Goal: Check status: Verify the current state of an ongoing process or item

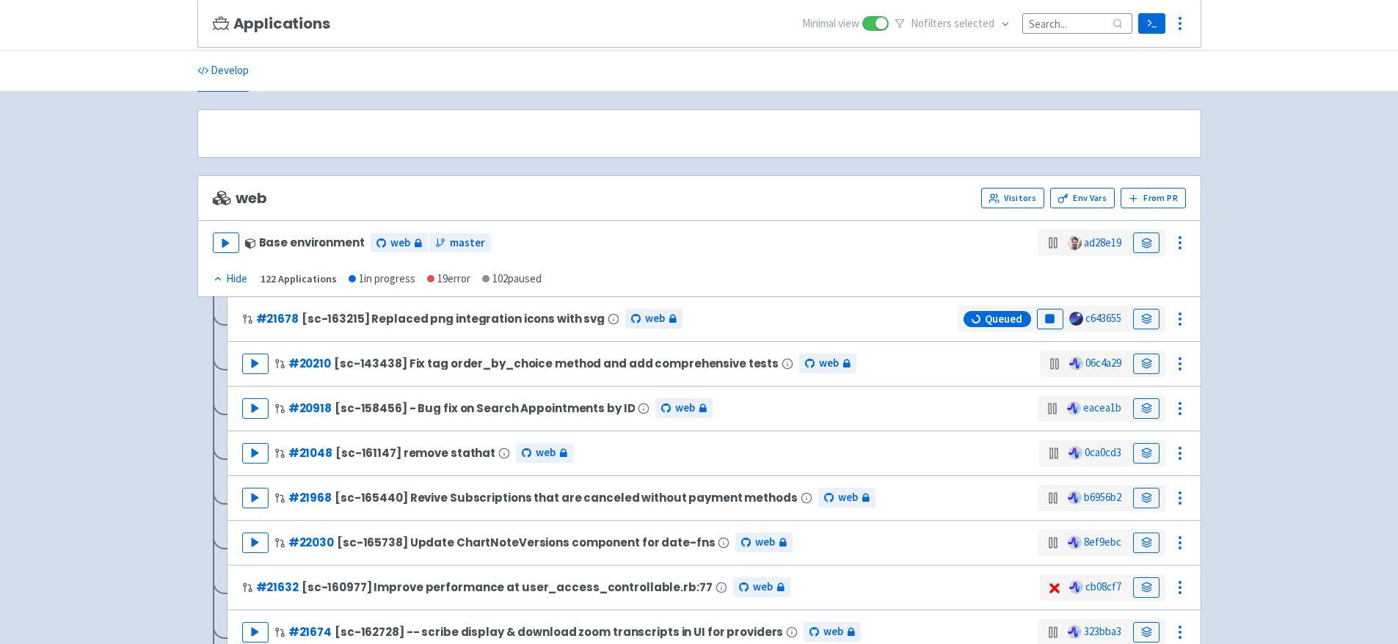
scroll to position [125, 0]
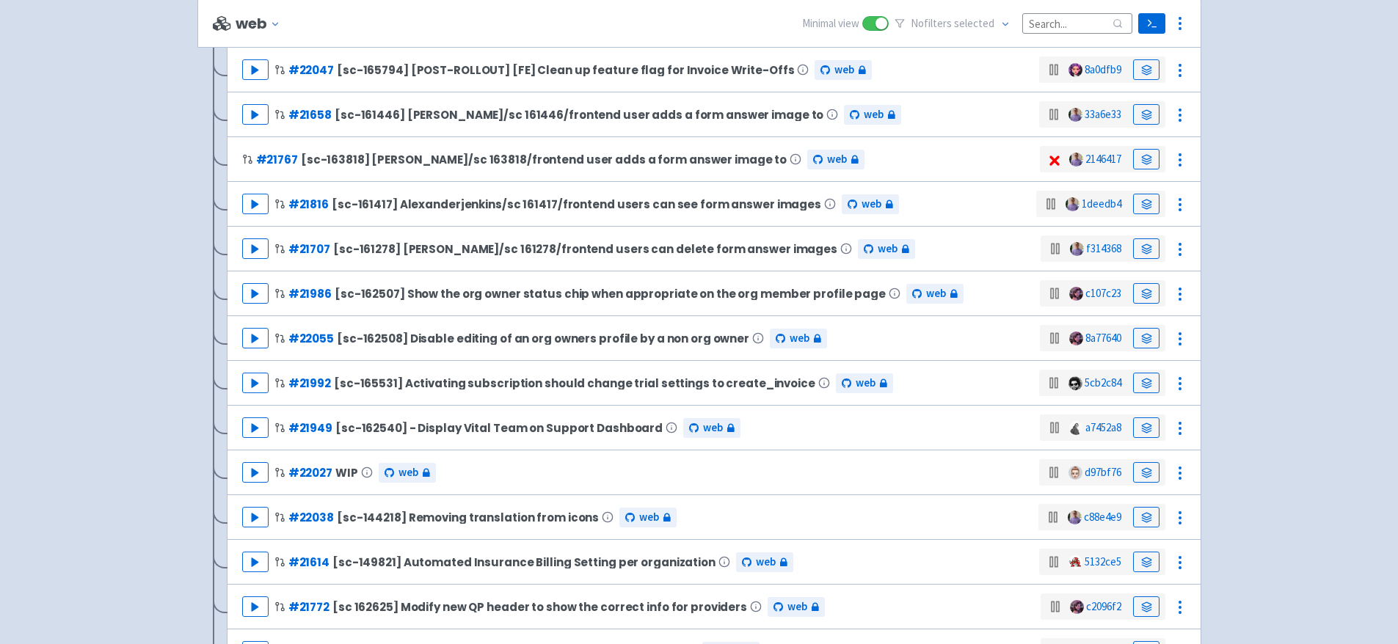
scroll to position [1577, 0]
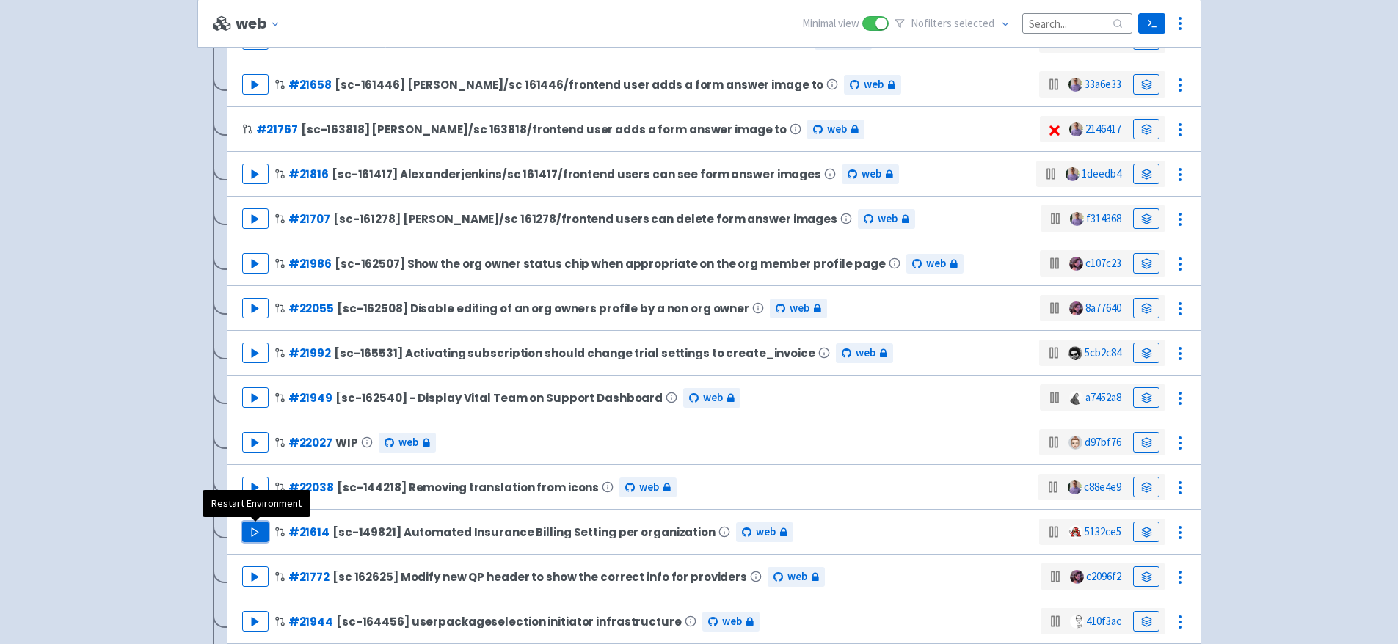
click at [252, 533] on polygon "button" at bounding box center [255, 532] width 7 height 8
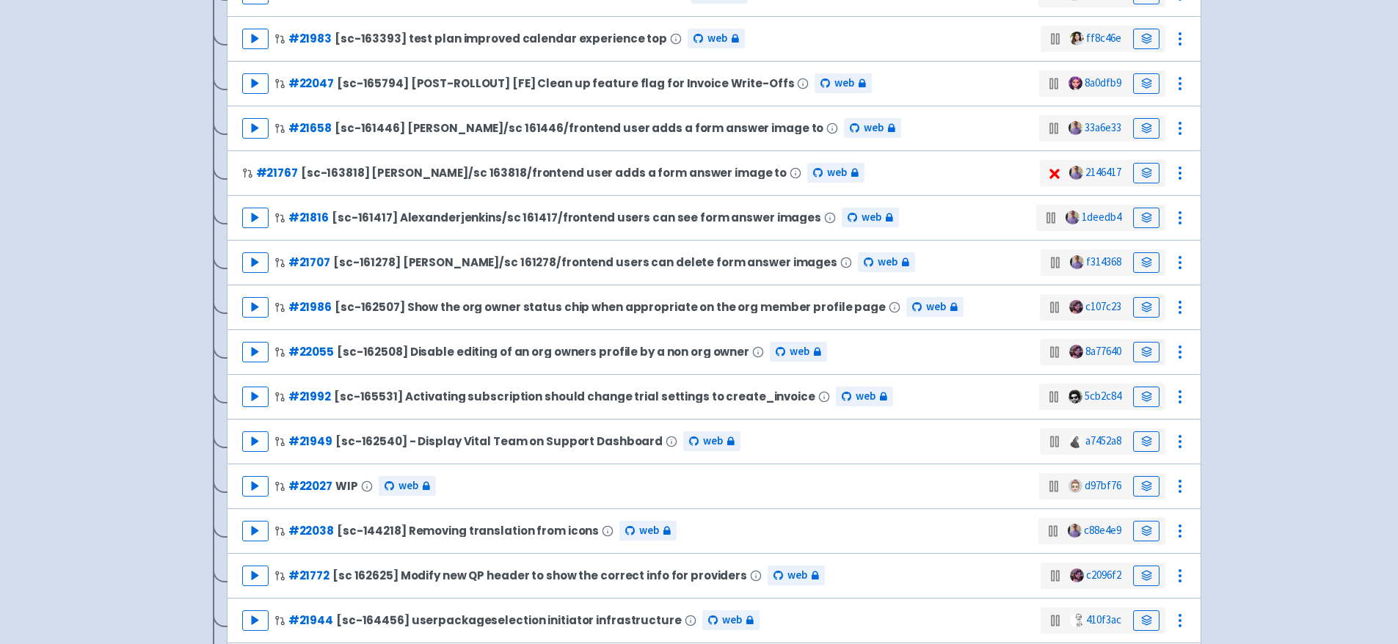
scroll to position [0, 0]
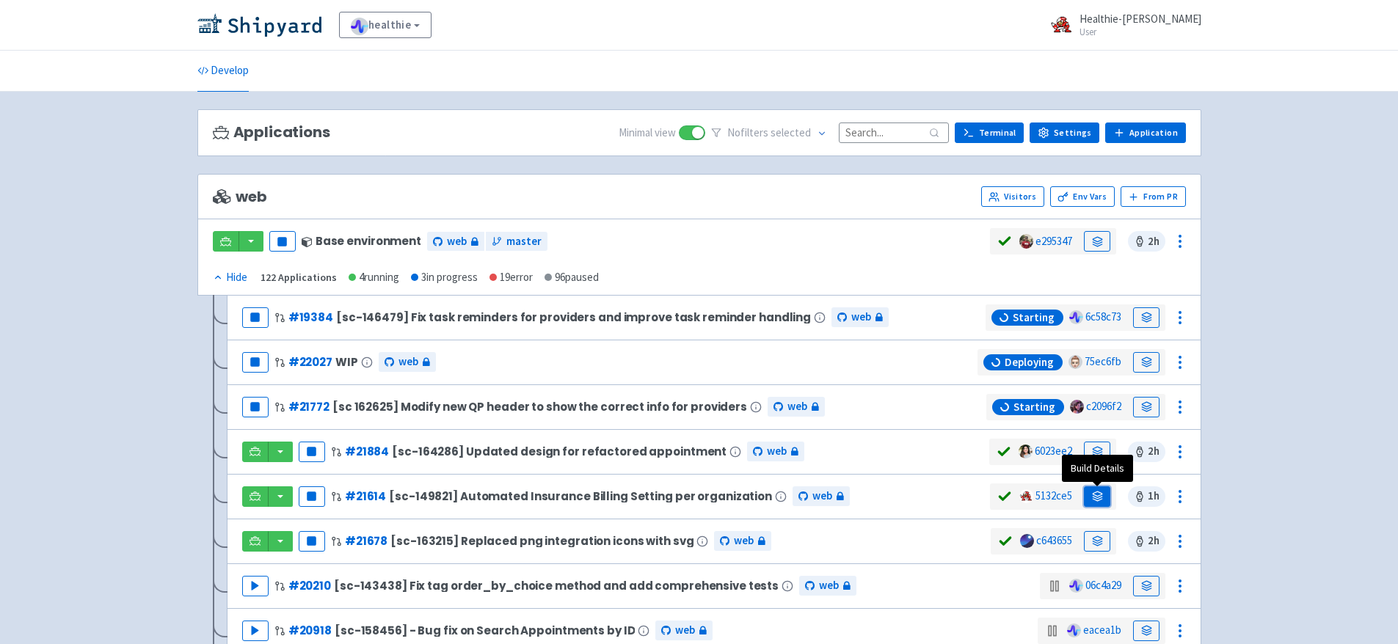
click at [1095, 498] on icon at bounding box center [1098, 498] width 10 height 2
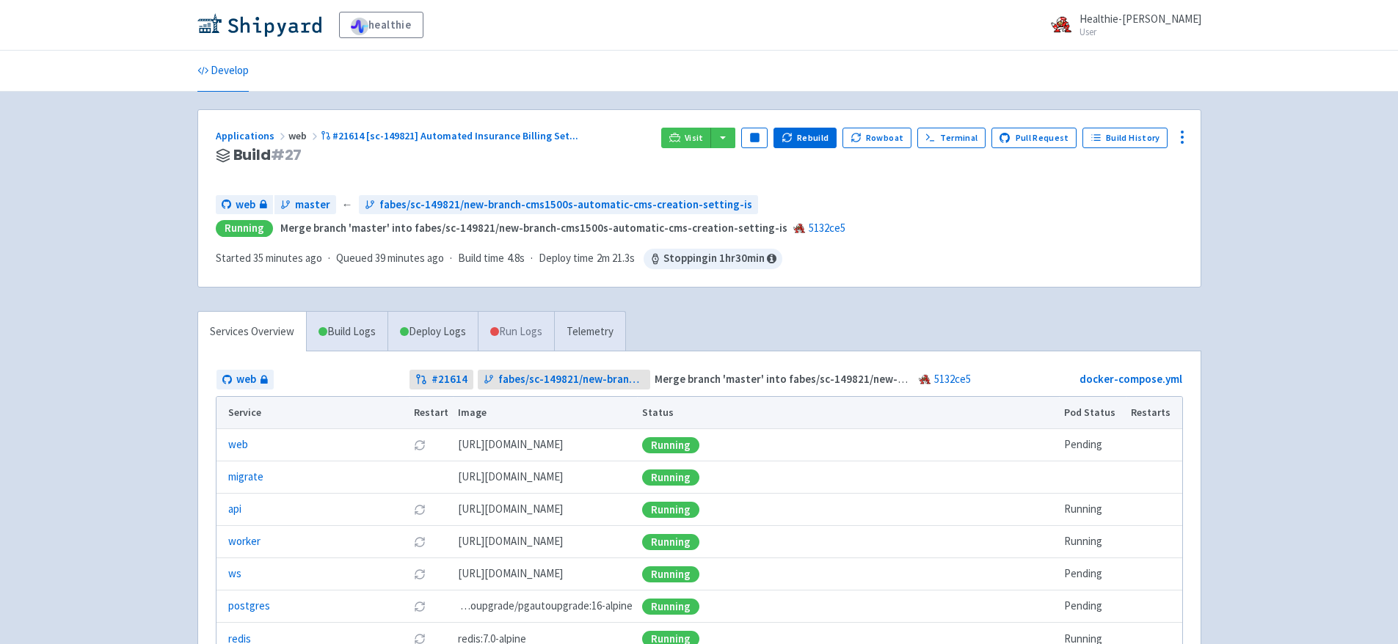
click at [541, 333] on link "Run Logs" at bounding box center [516, 332] width 76 height 40
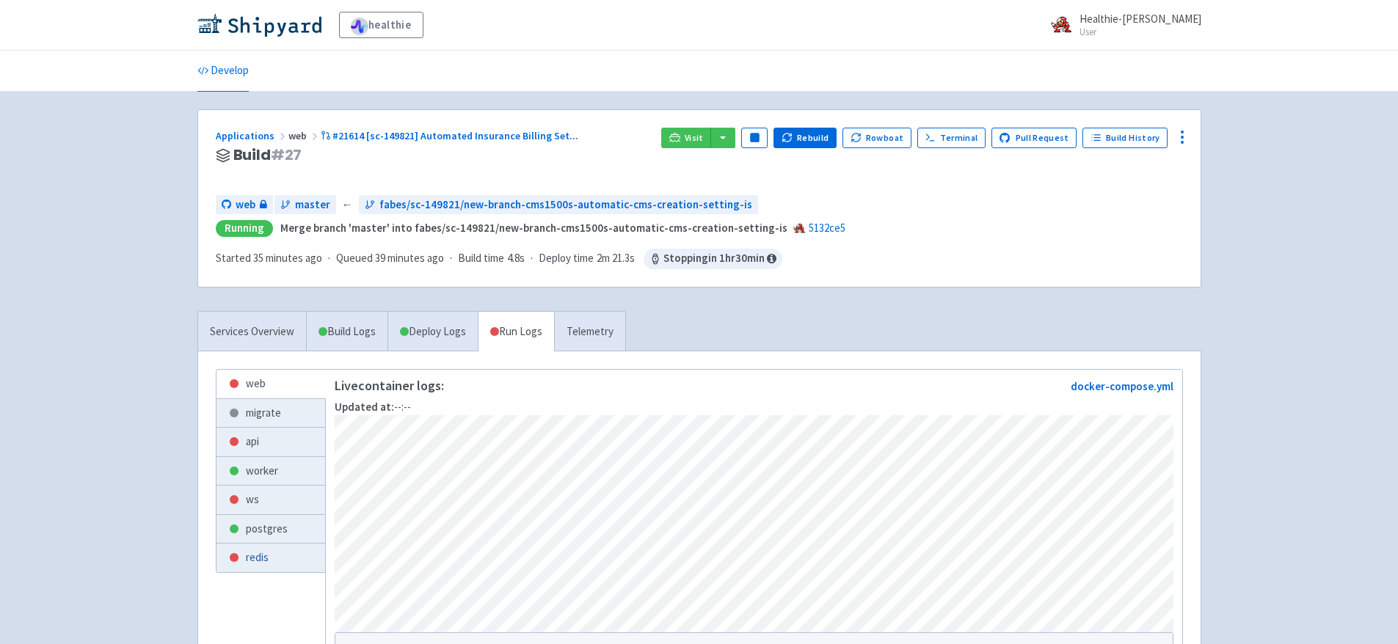
click at [251, 560] on link "redis" at bounding box center [270, 558] width 109 height 29
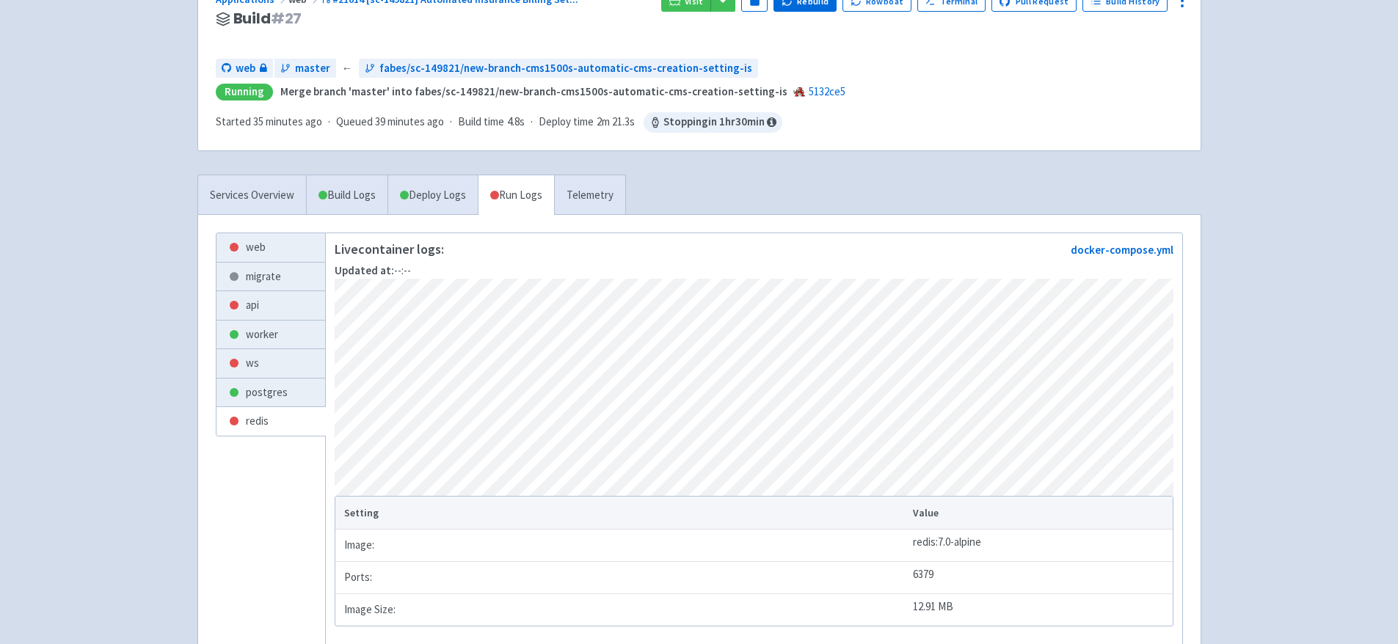
scroll to position [143, 0]
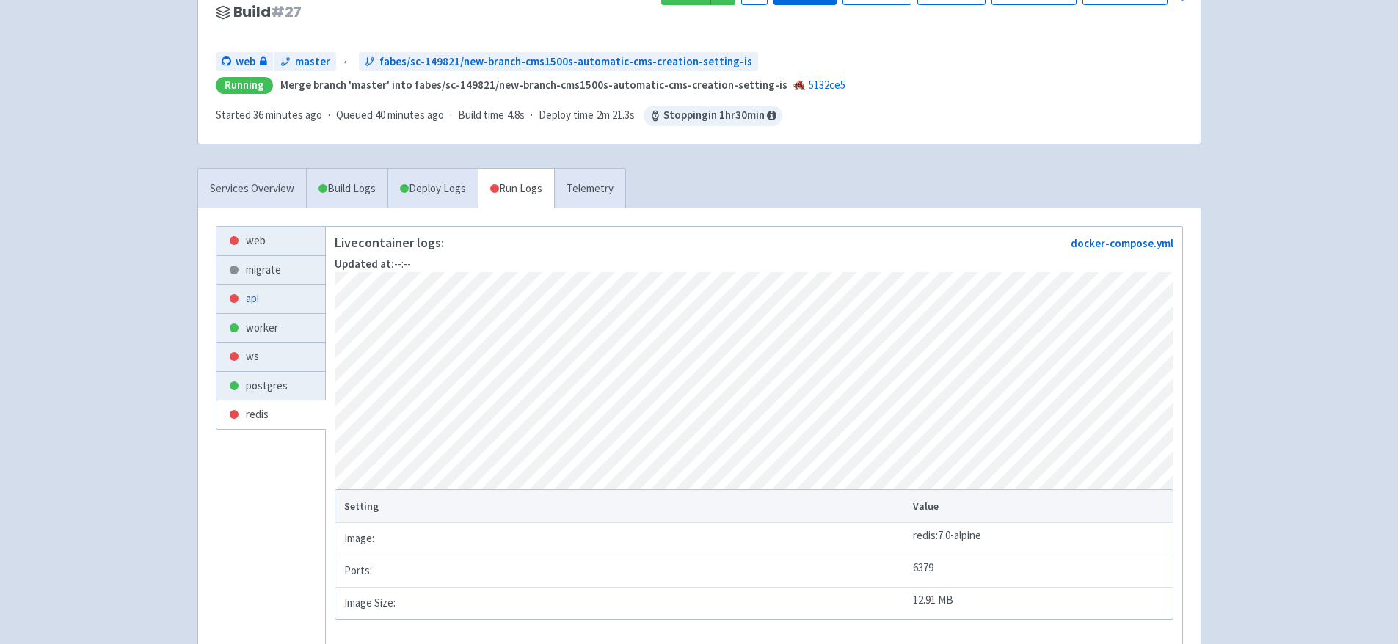
click at [274, 304] on link "api" at bounding box center [270, 299] width 109 height 29
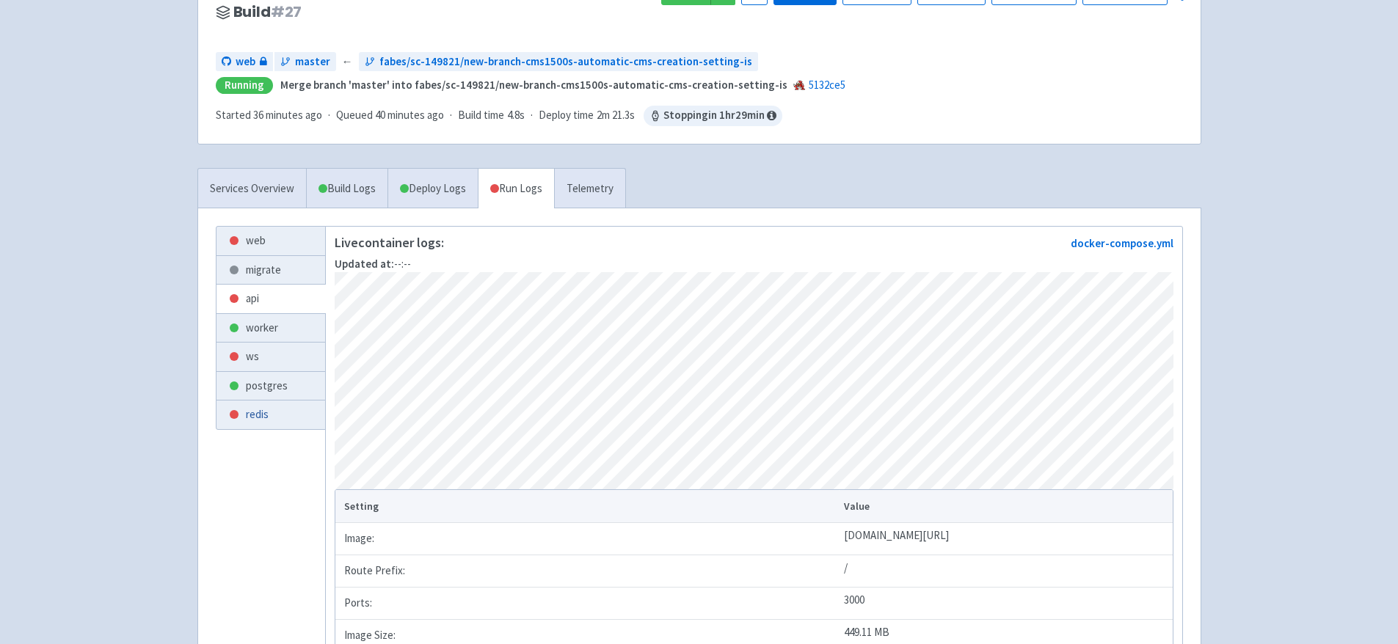
click at [275, 421] on link "redis" at bounding box center [270, 415] width 109 height 29
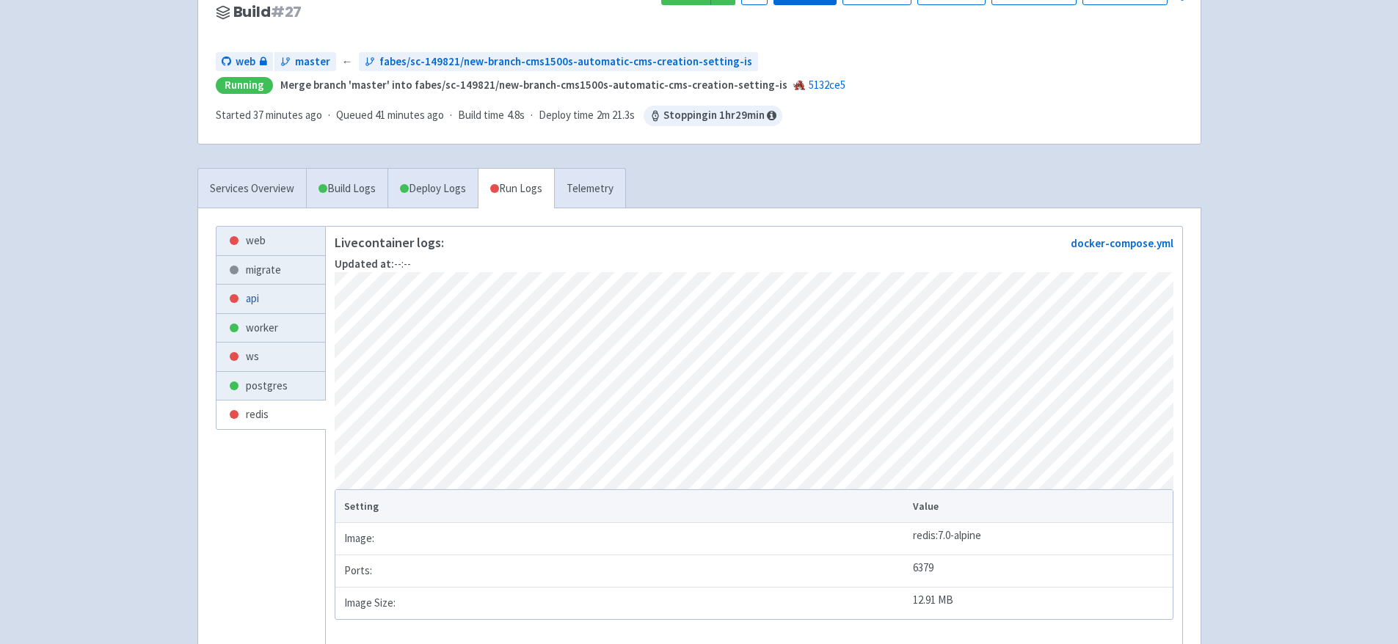
click at [264, 294] on link "api" at bounding box center [270, 299] width 109 height 29
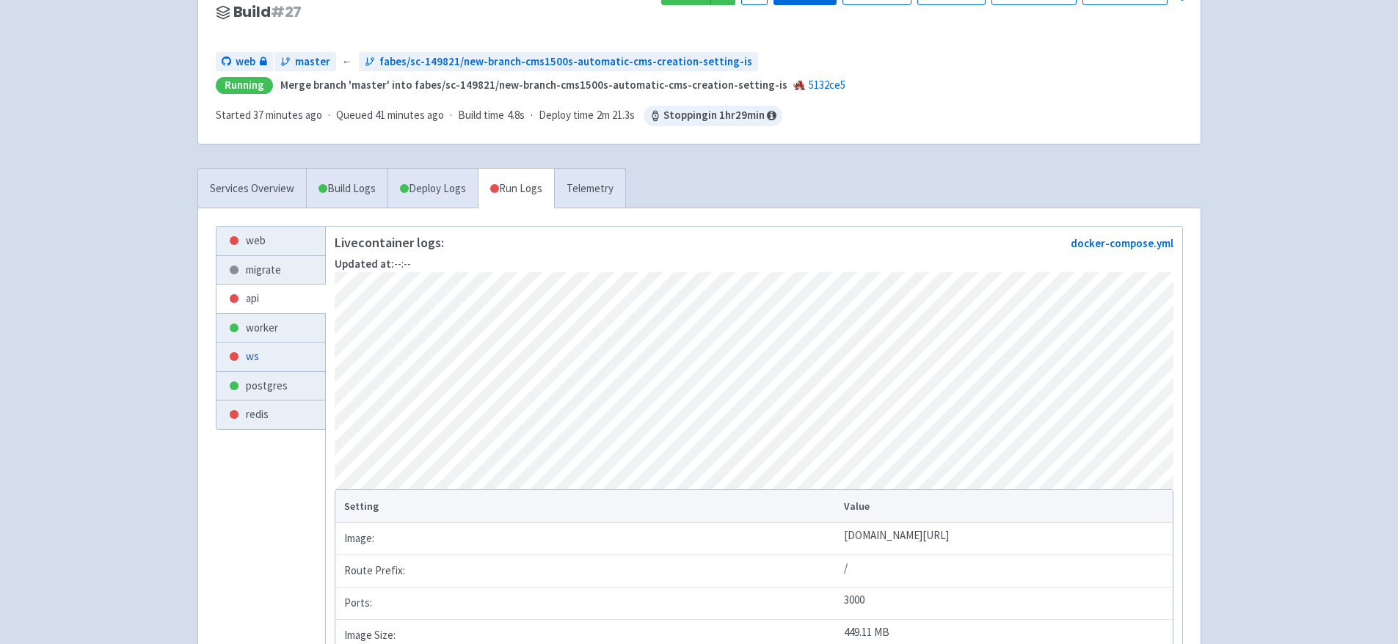
click at [261, 356] on link "ws" at bounding box center [270, 357] width 109 height 29
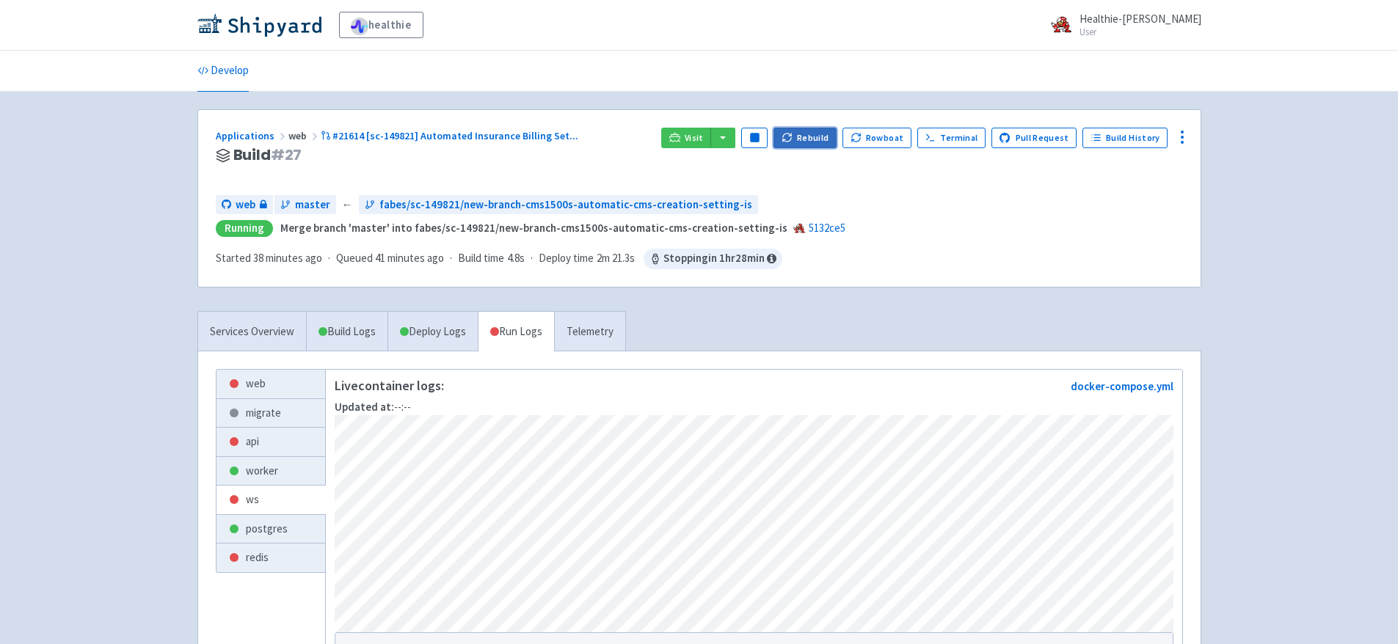
click at [818, 136] on button "Rebuild" at bounding box center [804, 138] width 63 height 21
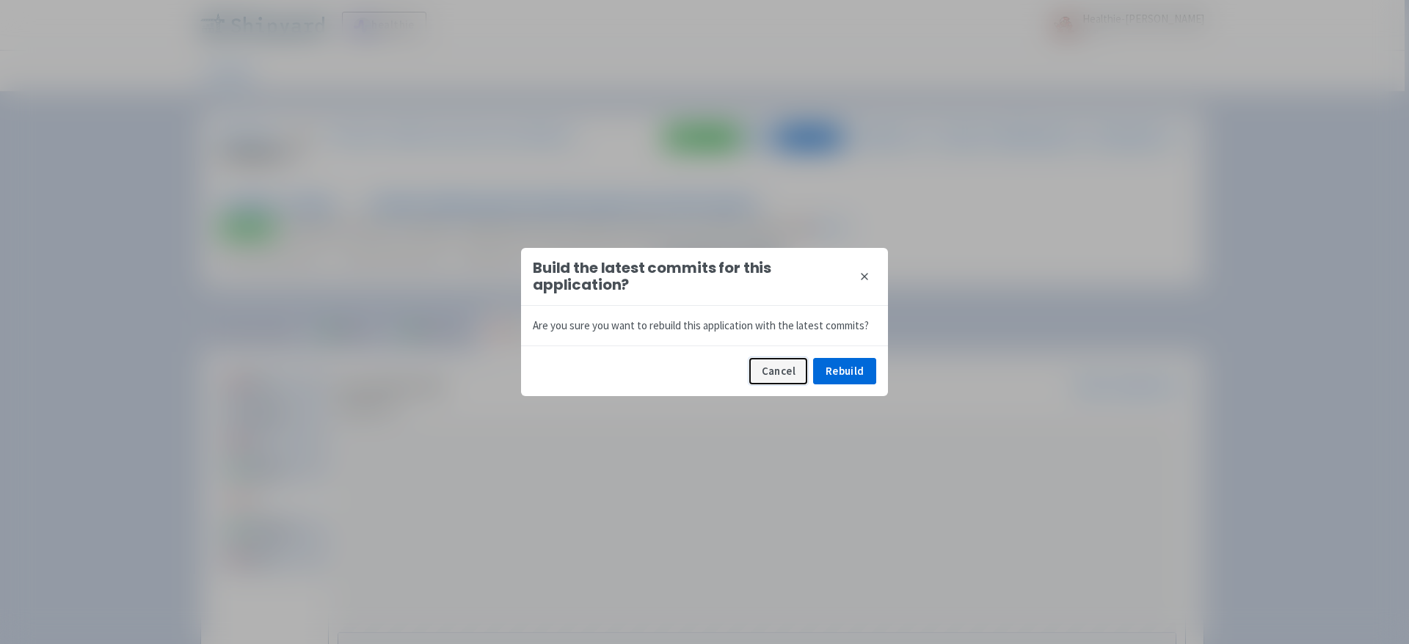
click at [782, 379] on button "Cancel" at bounding box center [778, 371] width 58 height 26
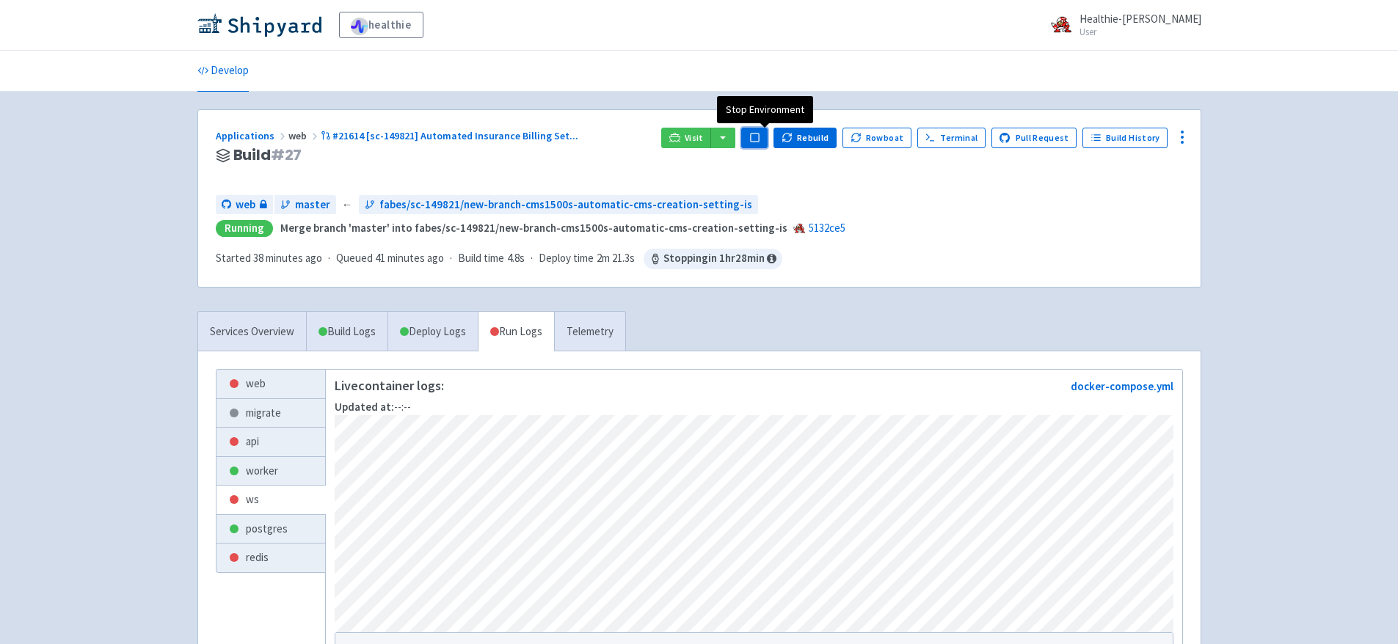
click at [759, 138] on rect "button" at bounding box center [755, 138] width 8 height 8
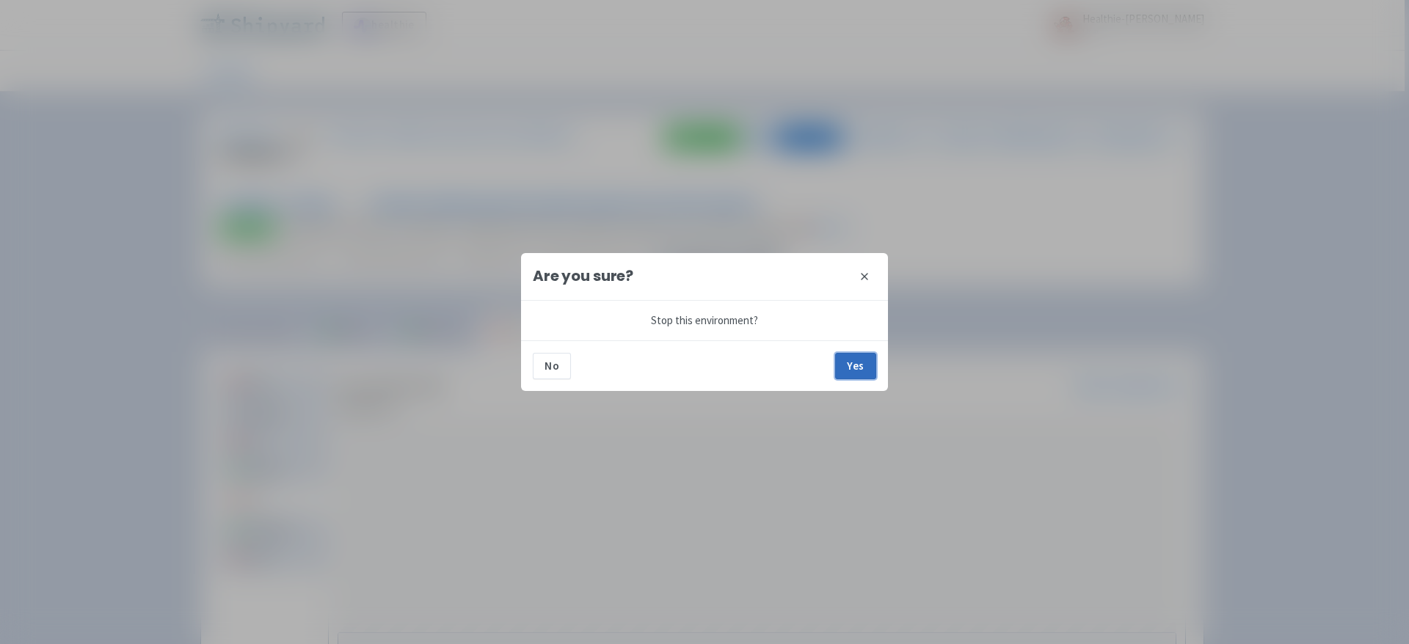
click at [850, 363] on button "Yes" at bounding box center [855, 366] width 41 height 26
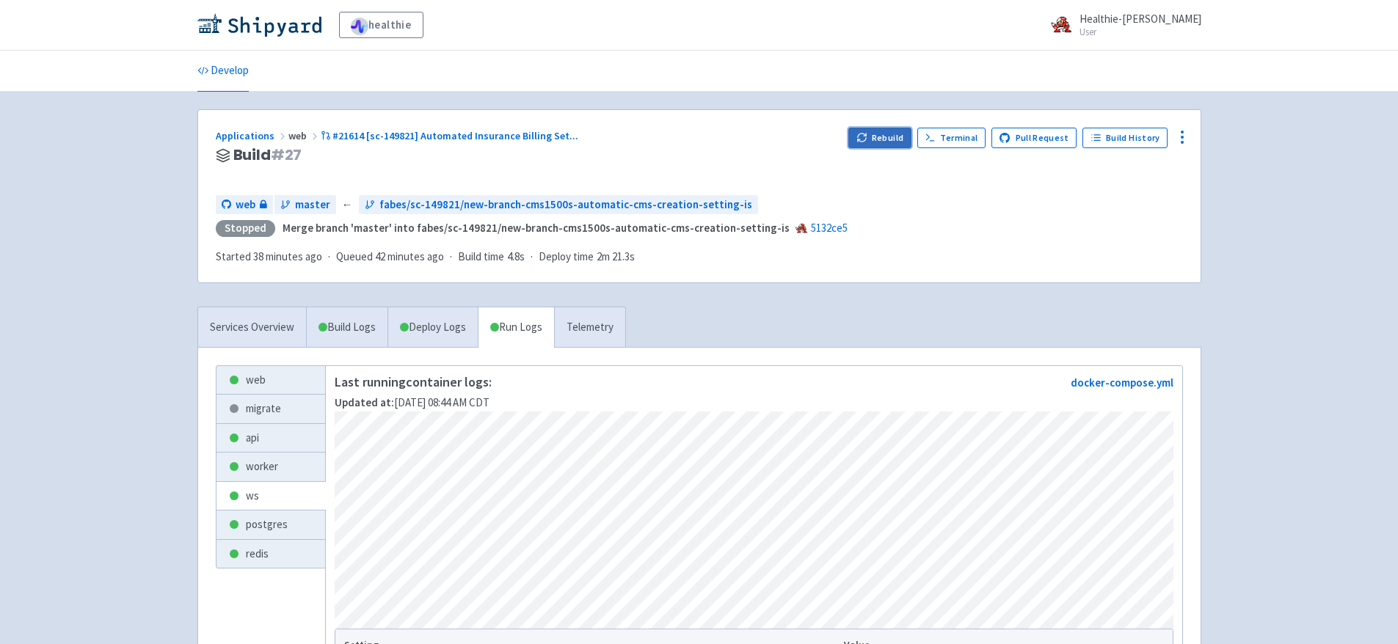
click at [878, 136] on button "Rebuild" at bounding box center [879, 138] width 63 height 21
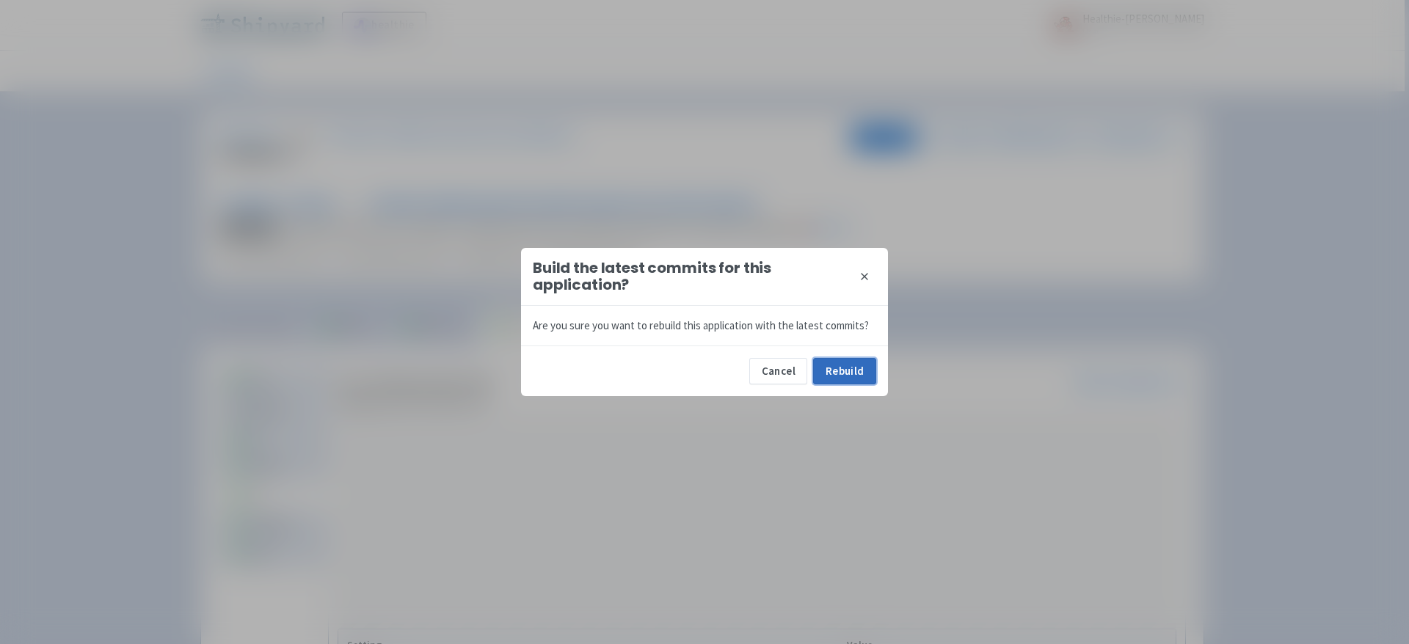
click at [839, 373] on button "Rebuild" at bounding box center [844, 371] width 63 height 26
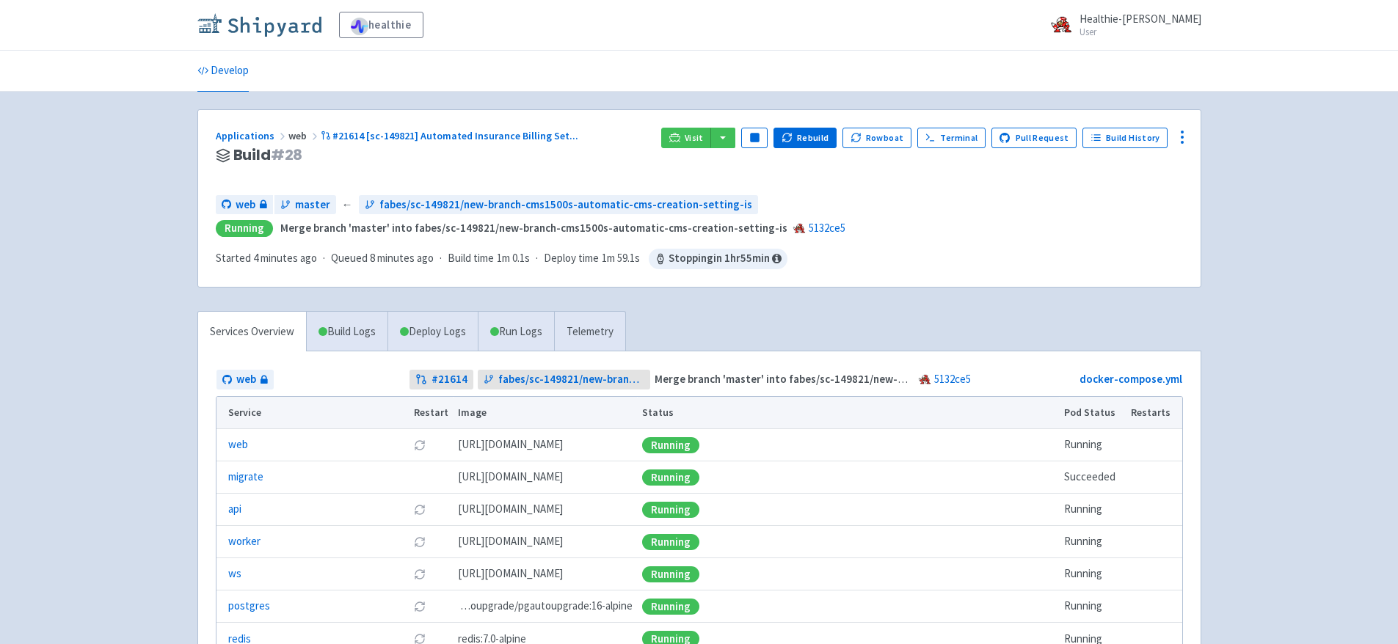
click at [244, 32] on img at bounding box center [259, 24] width 124 height 23
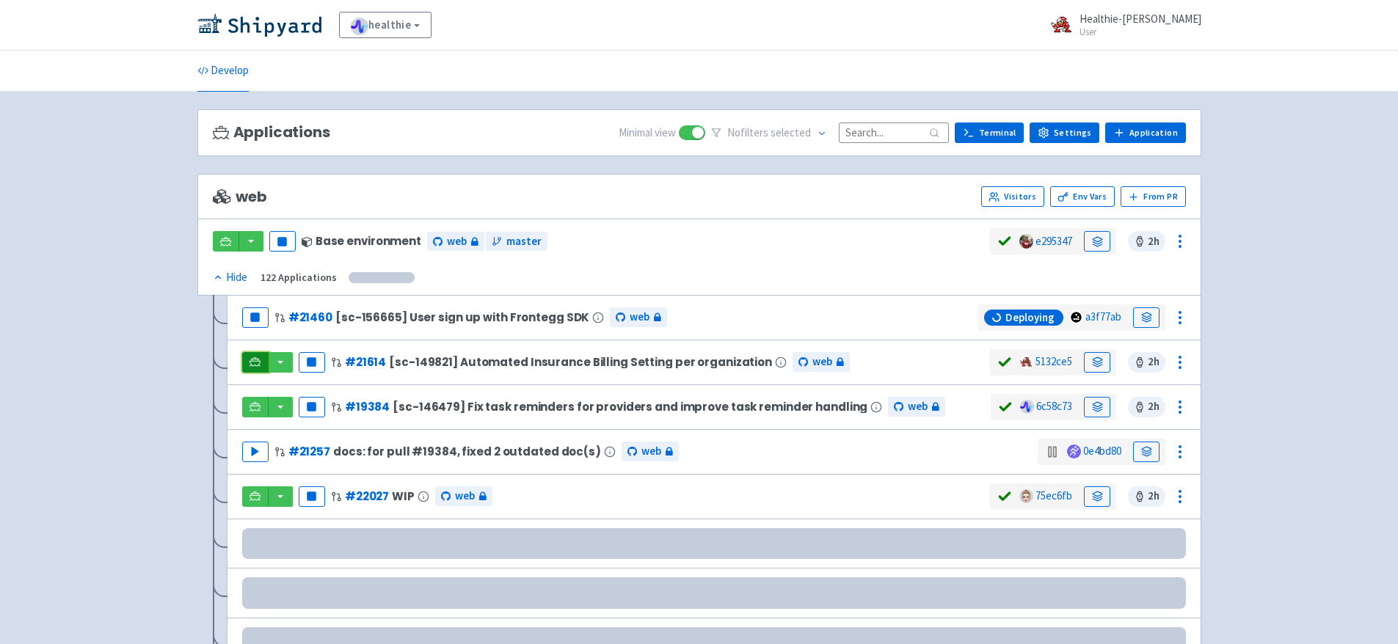
click at [261, 360] on link at bounding box center [255, 362] width 26 height 21
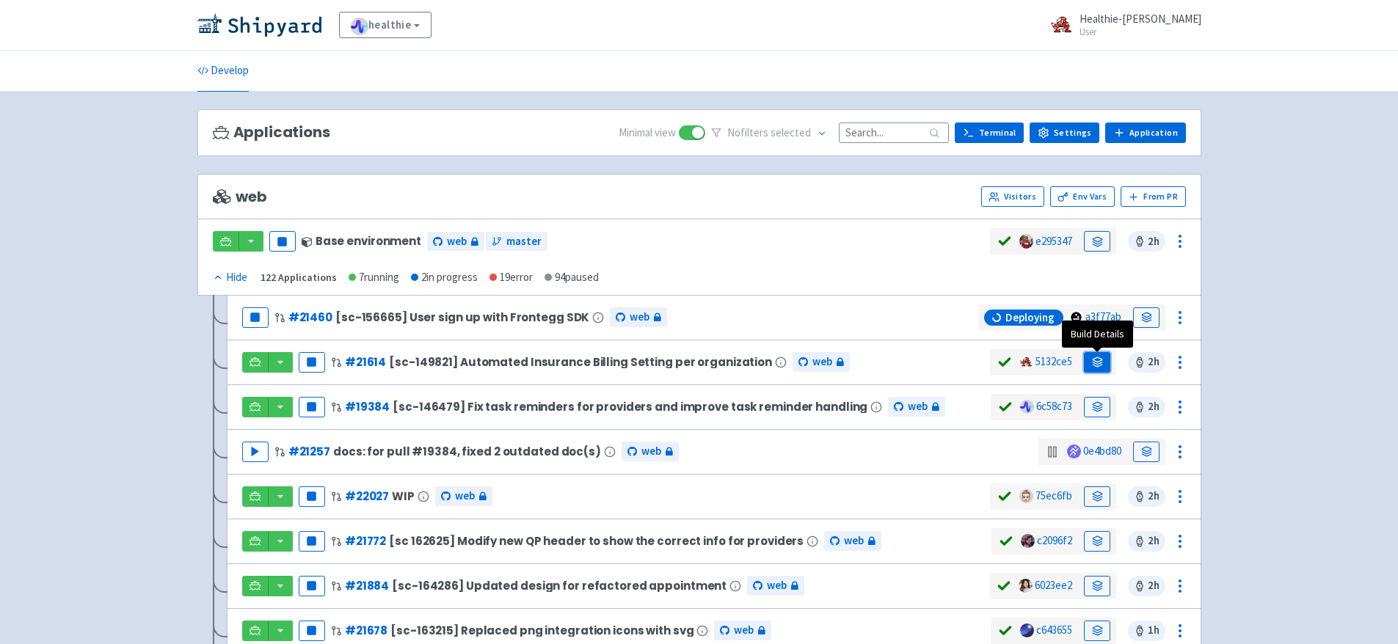
click at [1099, 362] on icon at bounding box center [1097, 362] width 11 height 11
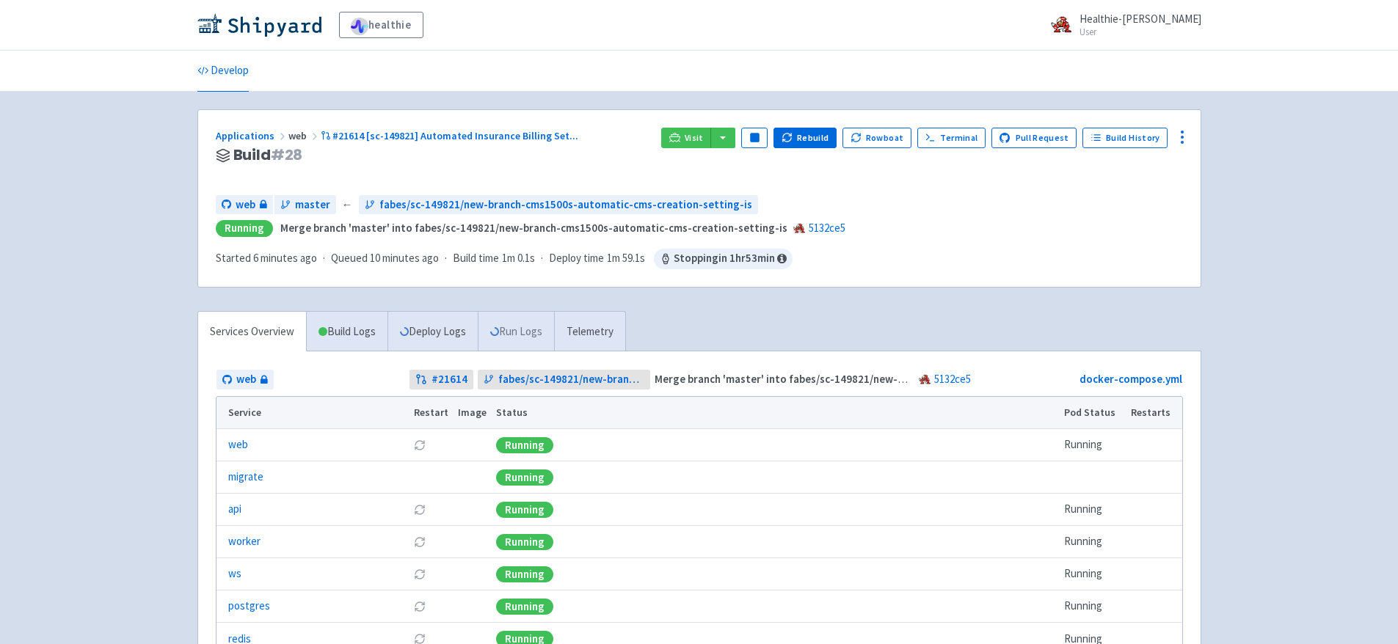
click at [519, 329] on link "Run Logs" at bounding box center [516, 332] width 76 height 40
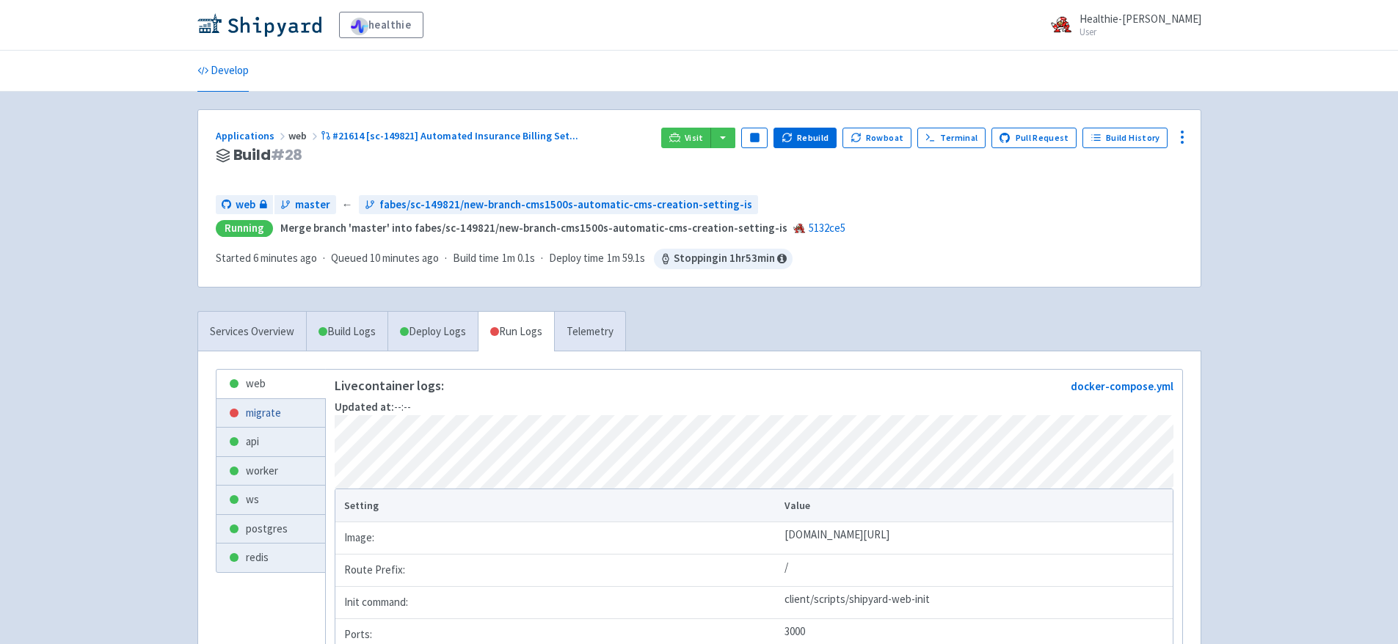
click at [259, 408] on link "migrate" at bounding box center [270, 413] width 109 height 29
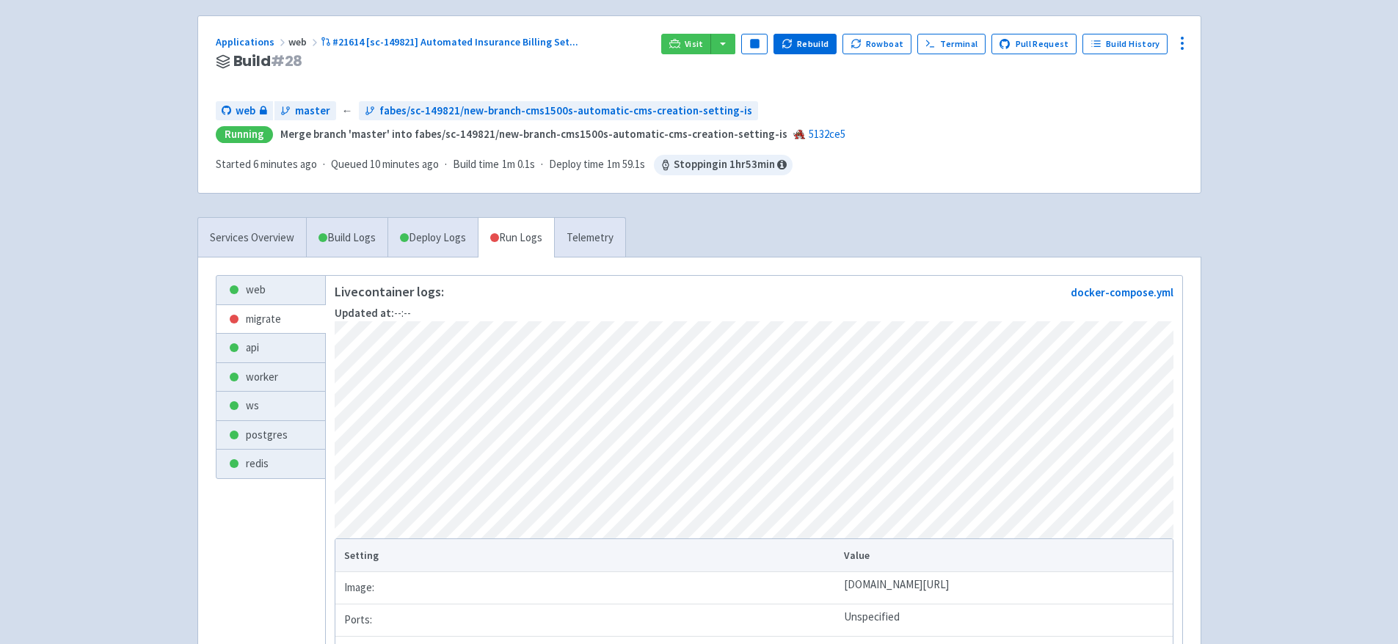
scroll to position [40, 0]
